Goal: Book appointment/travel/reservation

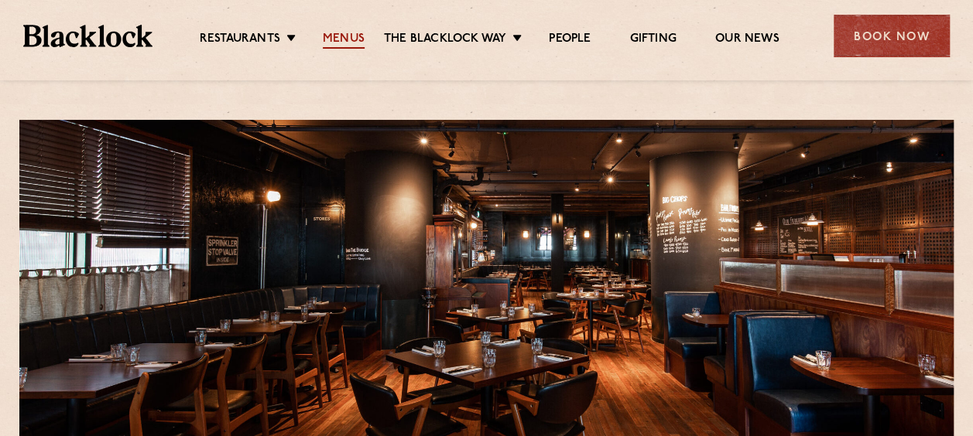
click at [344, 36] on link "Menus" at bounding box center [344, 40] width 42 height 17
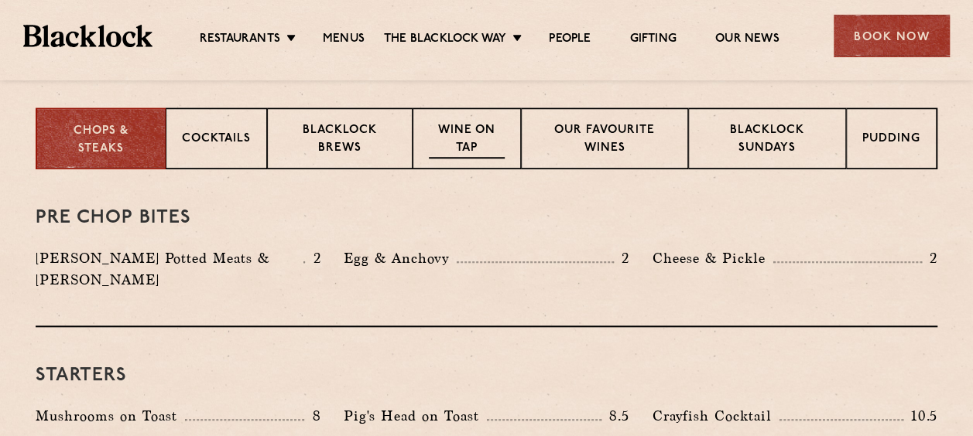
scroll to position [619, 0]
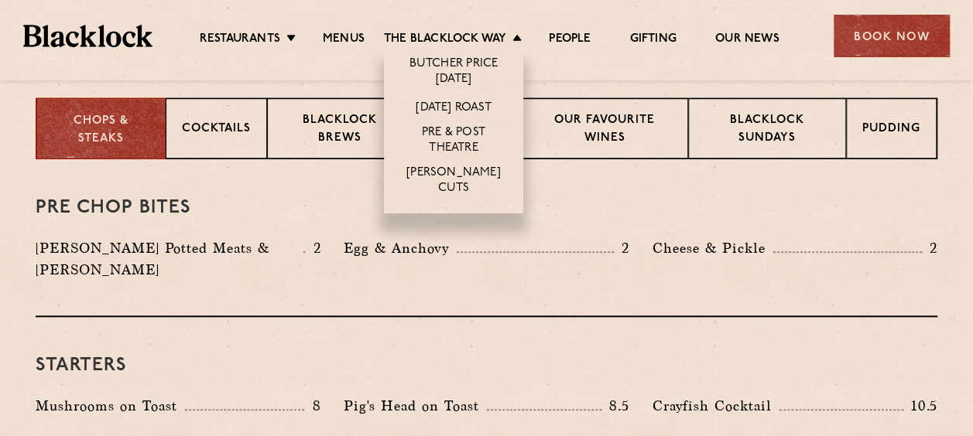
click at [513, 36] on li "The [PERSON_NAME] Way [PERSON_NAME] Price [DATE] [DATE] Roast Pre & Post Theatr…" at bounding box center [456, 40] width 145 height 17
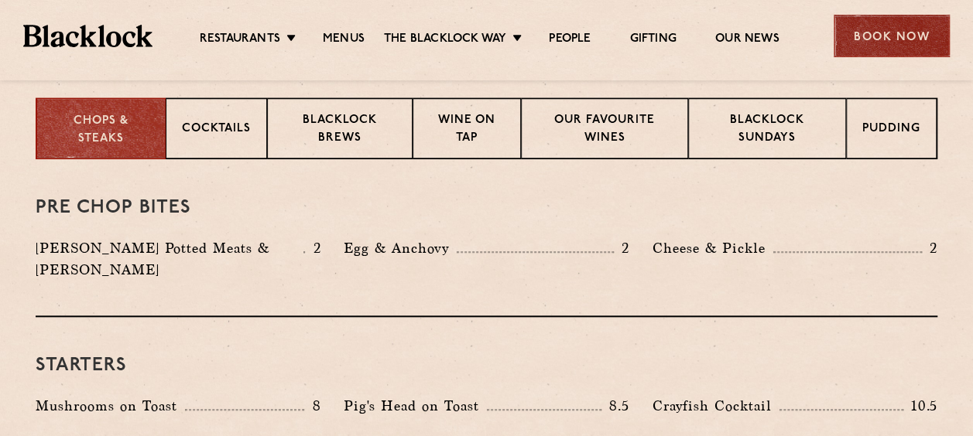
click at [873, 33] on div "Book Now" at bounding box center [891, 36] width 116 height 43
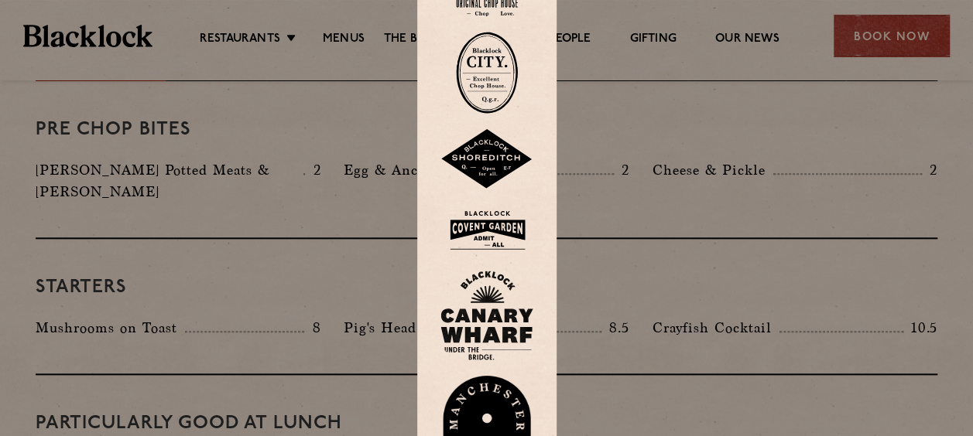
scroll to position [774, 0]
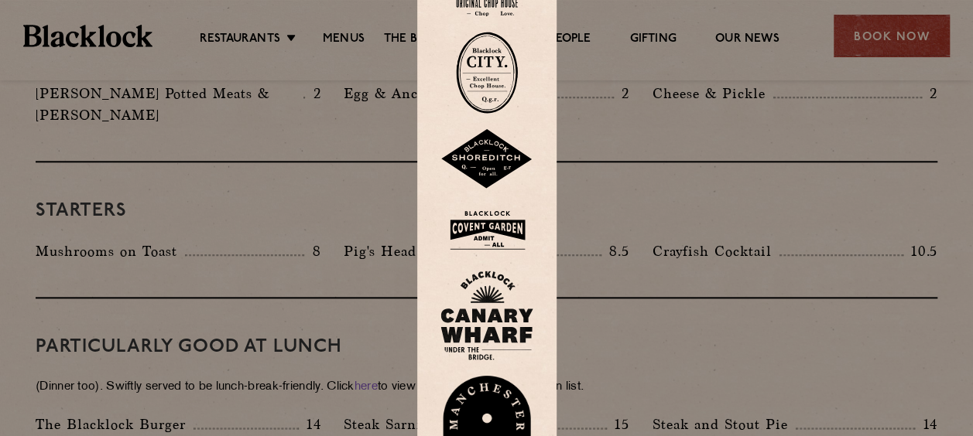
click at [497, 311] on img at bounding box center [486, 316] width 93 height 90
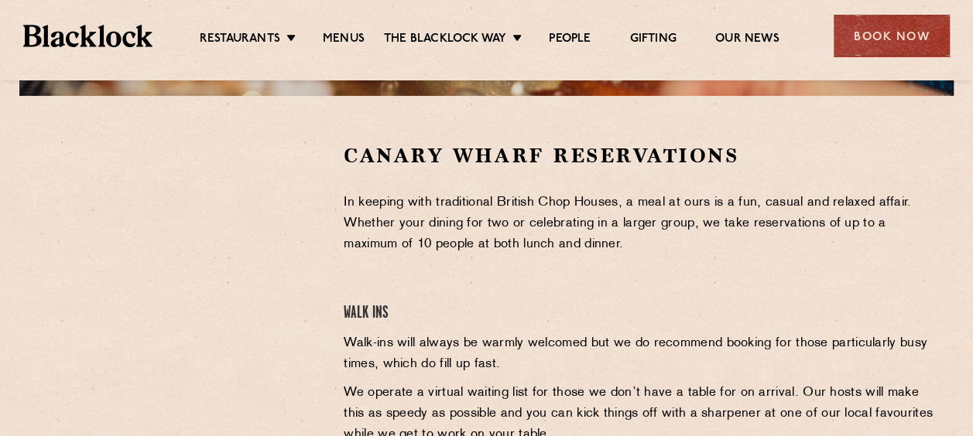
scroll to position [464, 0]
